Goal: Find specific page/section: Find specific page/section

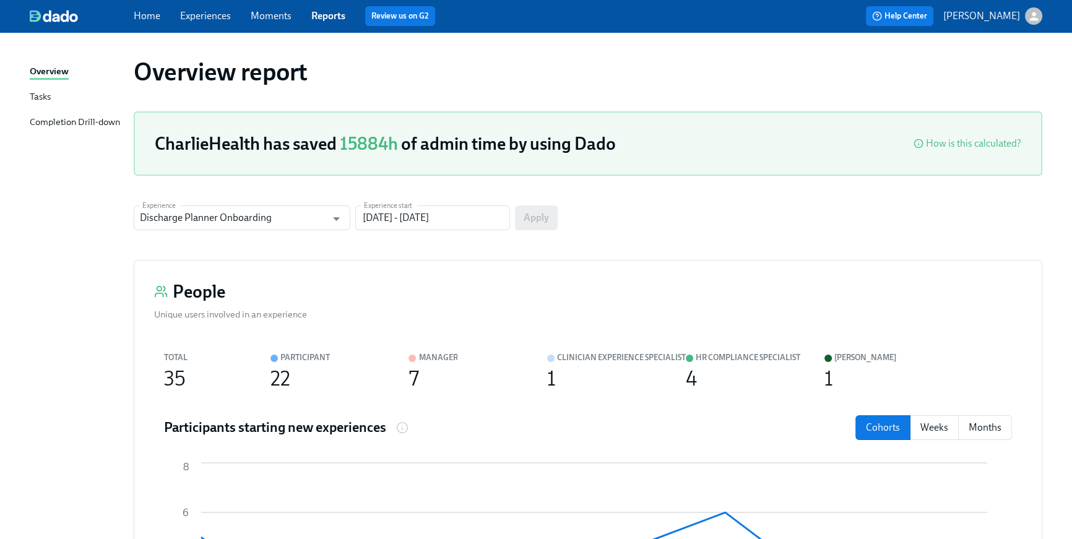
click at [160, 19] on div "Home Experiences Moments Reports Review us on G2" at bounding box center [361, 16] width 454 height 20
click at [153, 17] on link "Home" at bounding box center [147, 16] width 27 height 12
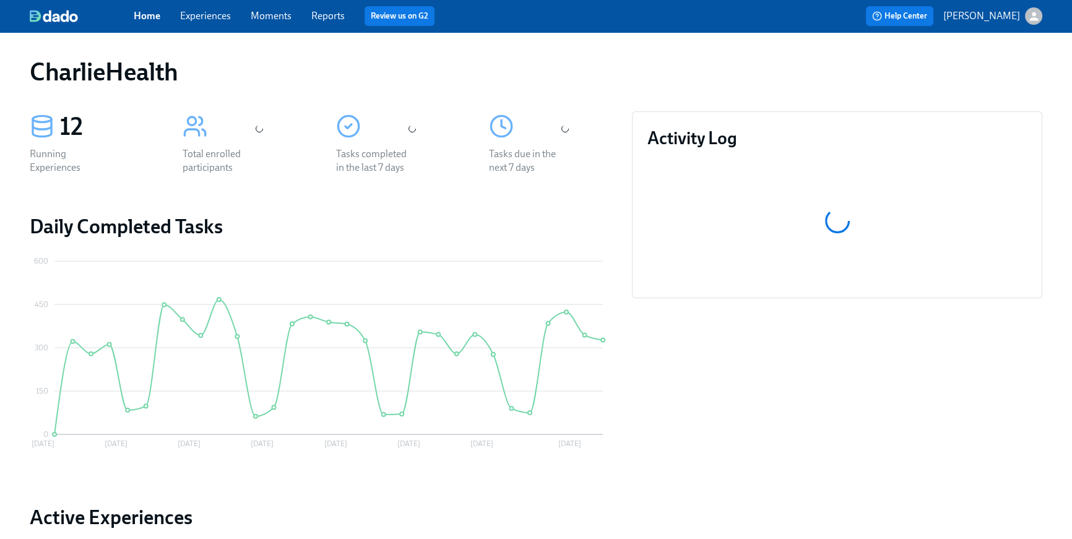
click at [138, 19] on link "Home" at bounding box center [147, 16] width 27 height 12
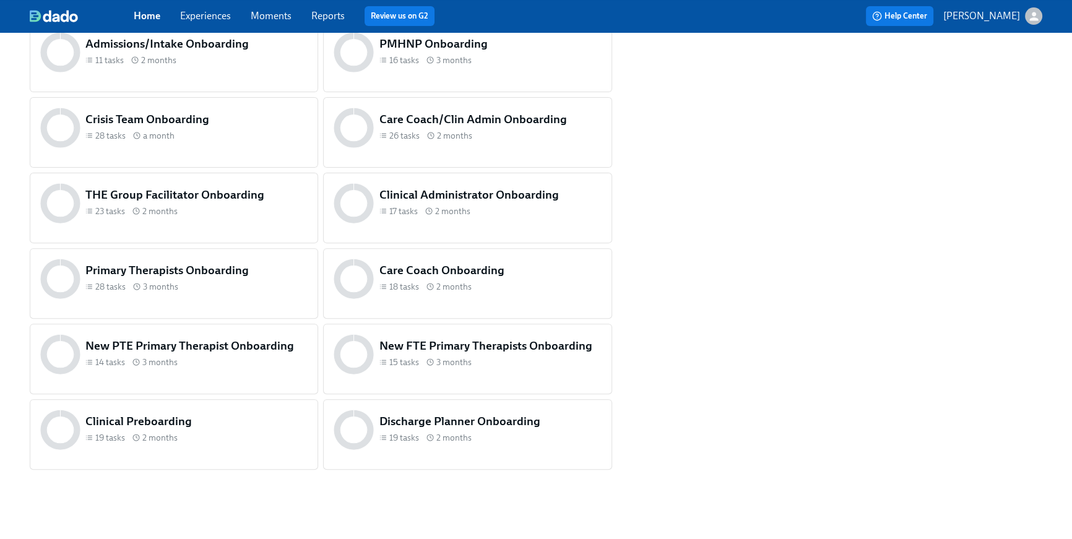
click at [218, 193] on h5 "THE Group Facilitator Onboarding" at bounding box center [196, 195] width 222 height 16
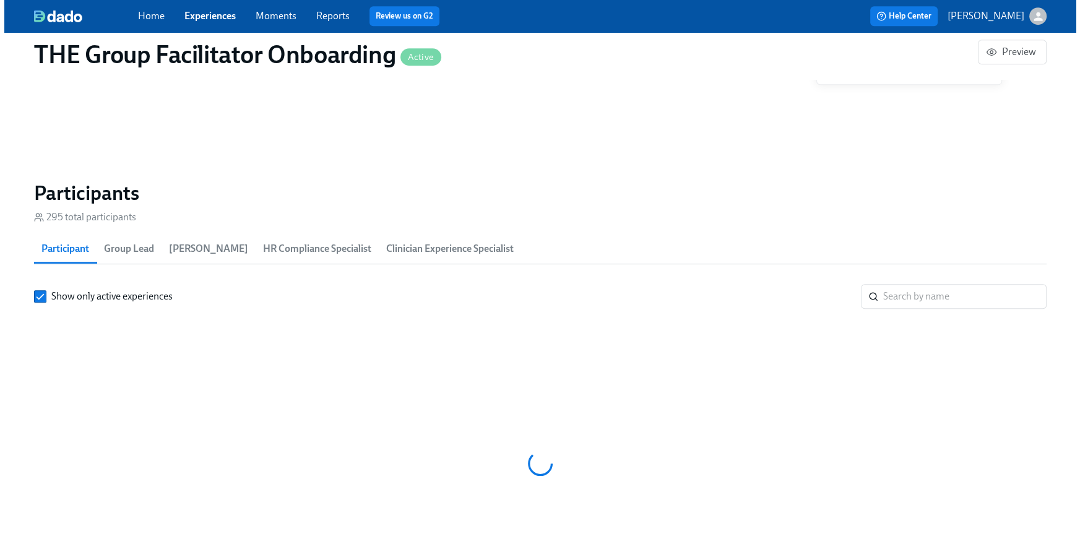
scroll to position [0, 17786]
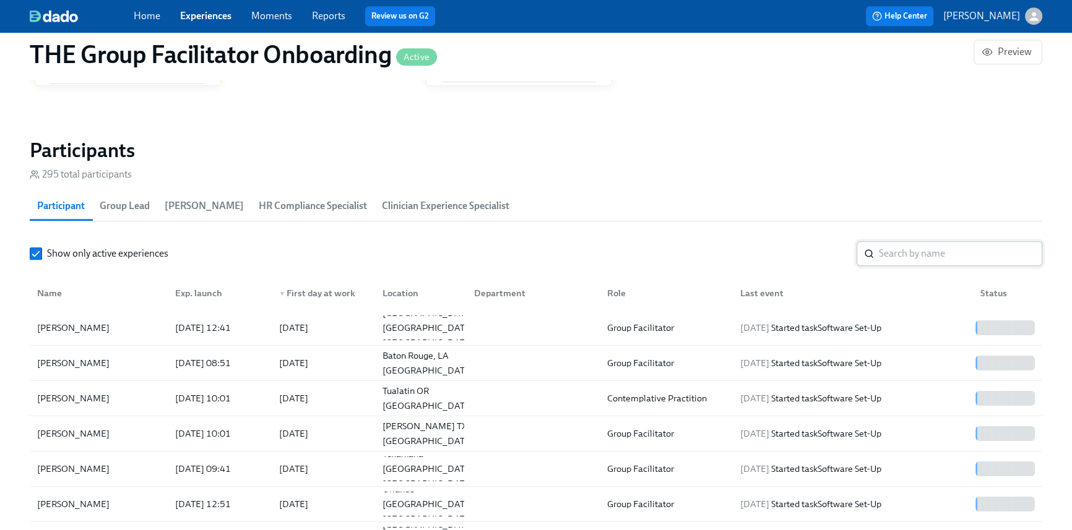
drag, startPoint x: 876, startPoint y: 255, endPoint x: 888, endPoint y: 258, distance: 12.8
click at [877, 255] on div "​" at bounding box center [949, 253] width 186 height 25
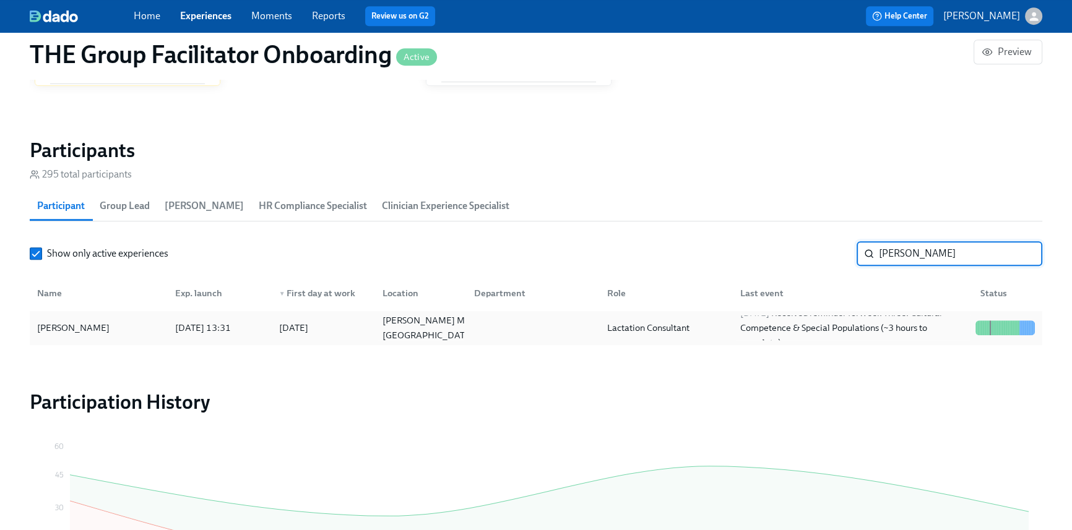
type input "[PERSON_NAME]"
click at [210, 319] on div "[DATE] 13:31" at bounding box center [217, 328] width 104 height 25
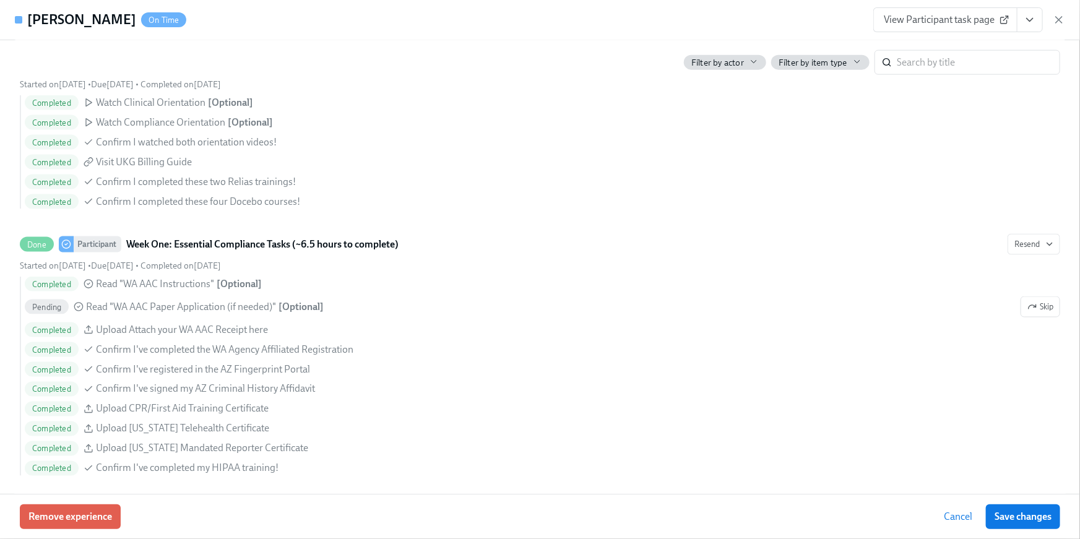
scroll to position [0, 18919]
